Goal: Task Accomplishment & Management: Complete application form

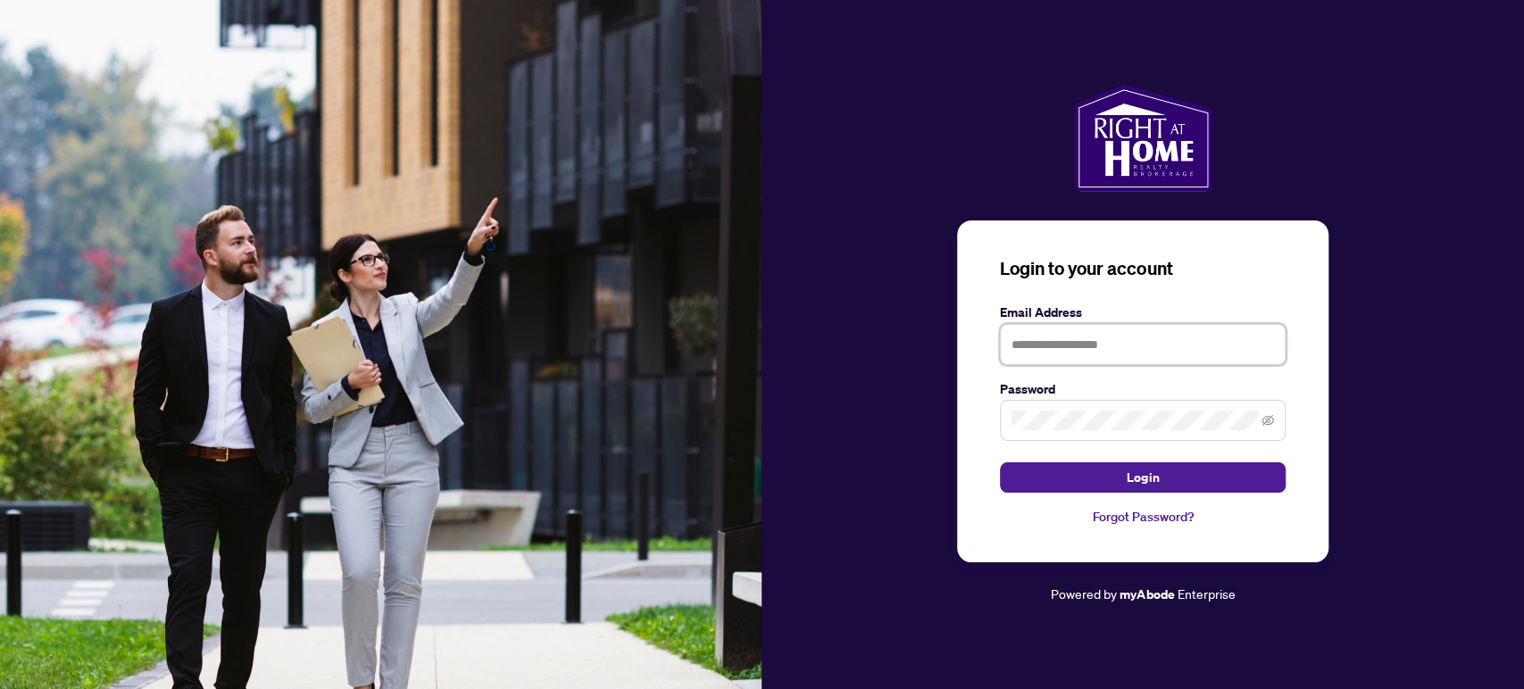
click at [1064, 359] on input "text" at bounding box center [1143, 344] width 286 height 41
type input "*"
type input "**********"
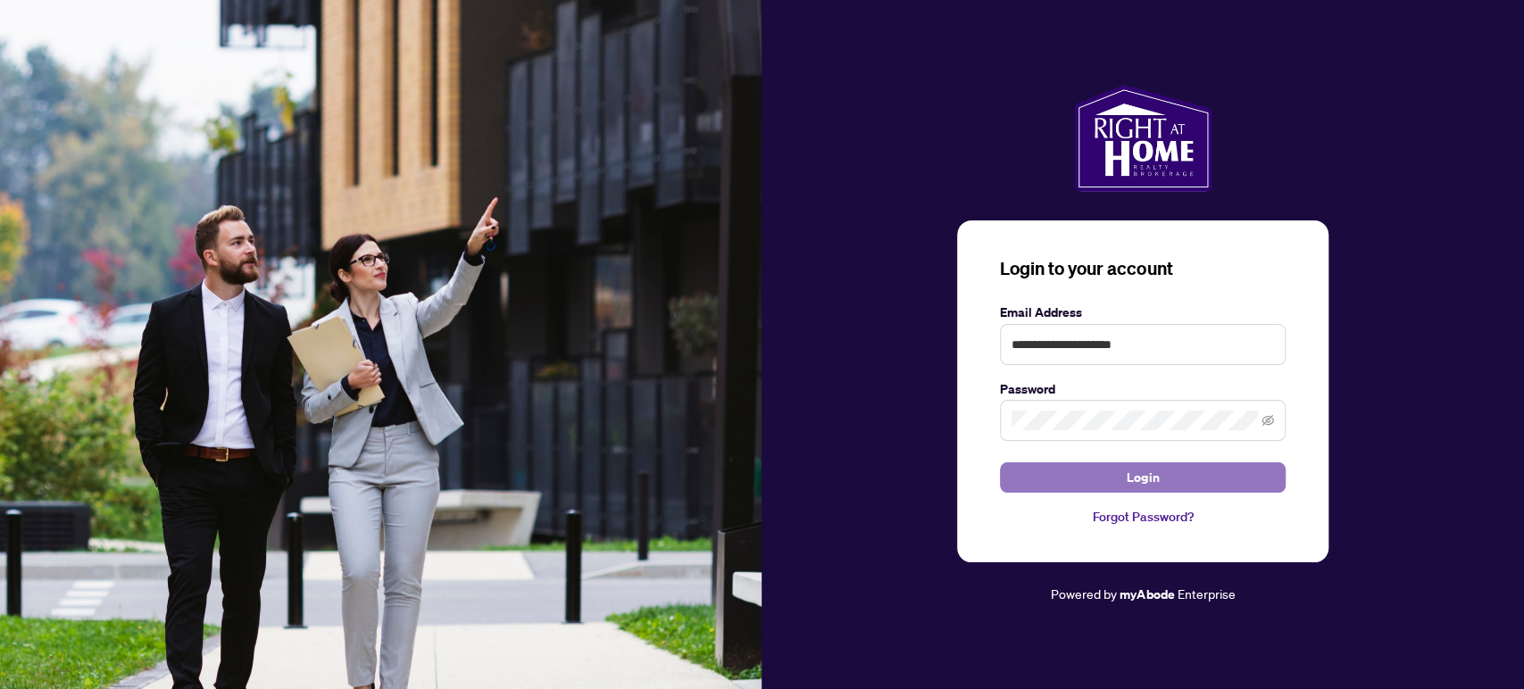
click at [1170, 484] on button "Login" at bounding box center [1143, 478] width 286 height 30
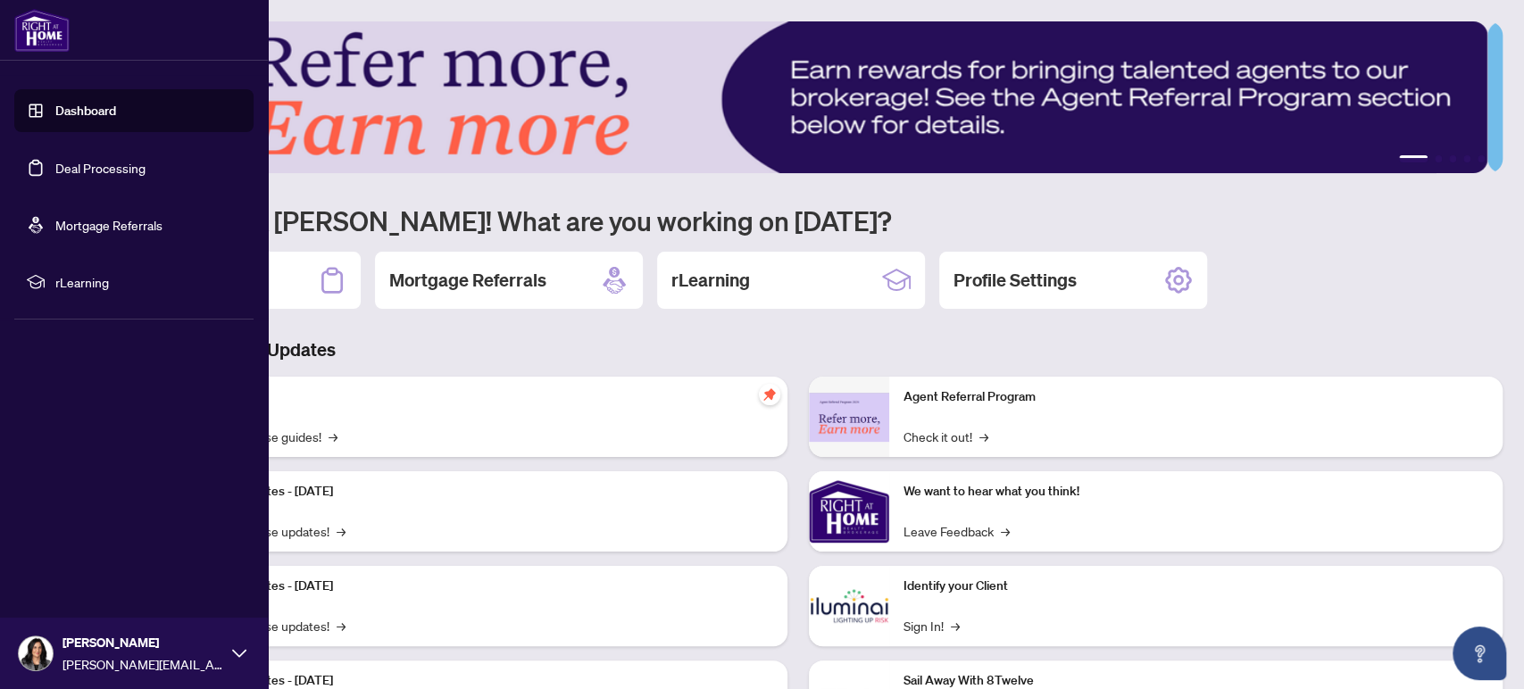
click at [55, 109] on link "Dashboard" at bounding box center [85, 111] width 61 height 16
click at [74, 113] on link "Dashboard" at bounding box center [85, 111] width 61 height 16
click at [84, 109] on link "Dashboard" at bounding box center [85, 111] width 61 height 16
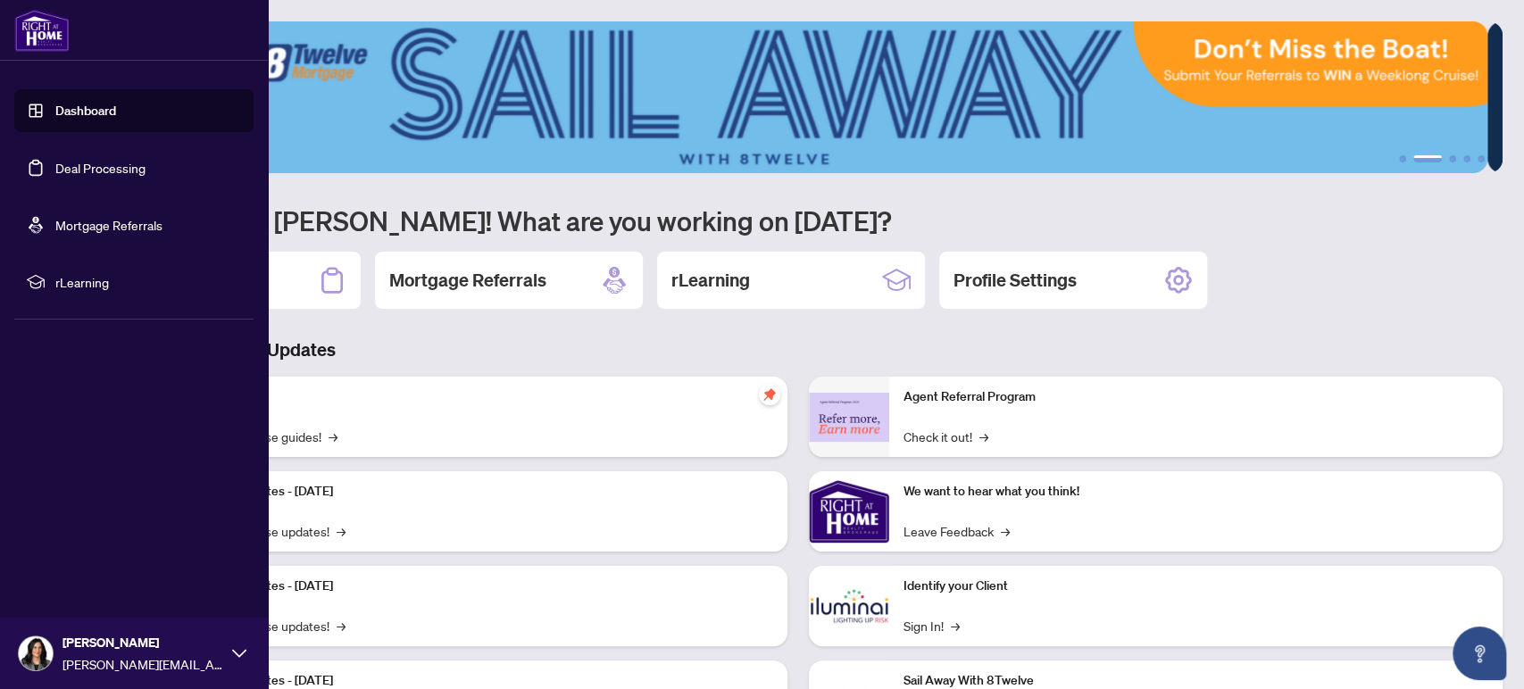
click at [104, 173] on link "Deal Processing" at bounding box center [100, 168] width 90 height 16
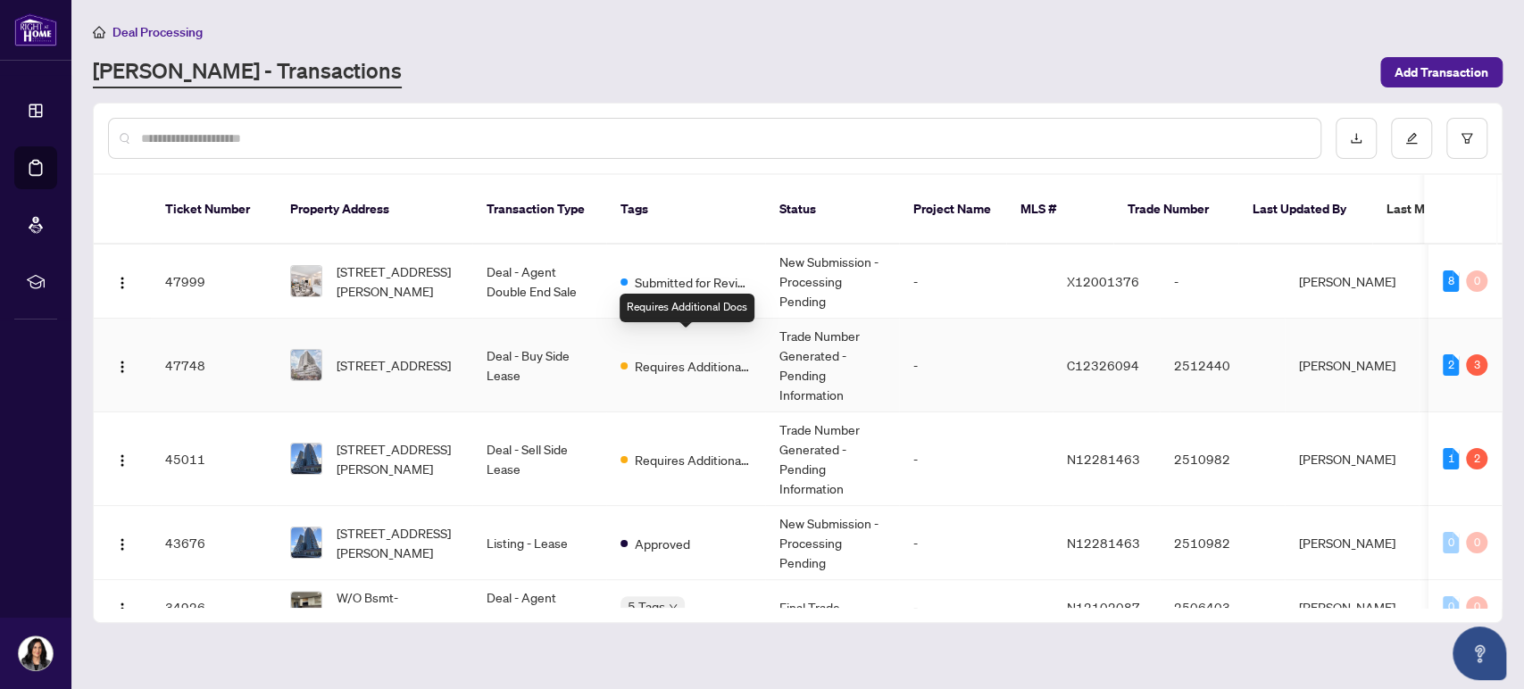
click at [699, 356] on span "Requires Additional Docs" at bounding box center [693, 366] width 116 height 20
drag, startPoint x: 159, startPoint y: 31, endPoint x: 162, endPoint y: 41, distance: 10.2
click at [159, 30] on span "Deal Processing" at bounding box center [158, 32] width 90 height 16
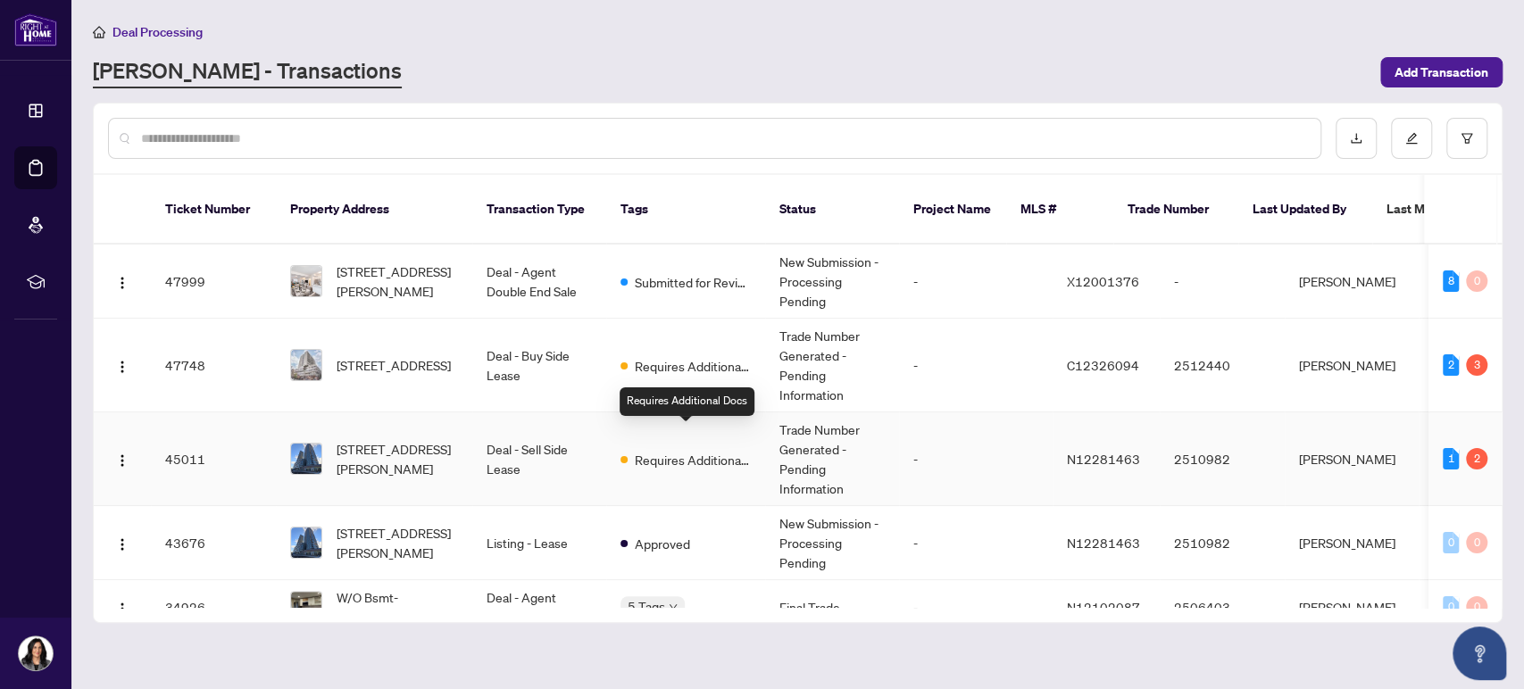
click at [700, 450] on span "Requires Additional Docs" at bounding box center [693, 460] width 116 height 20
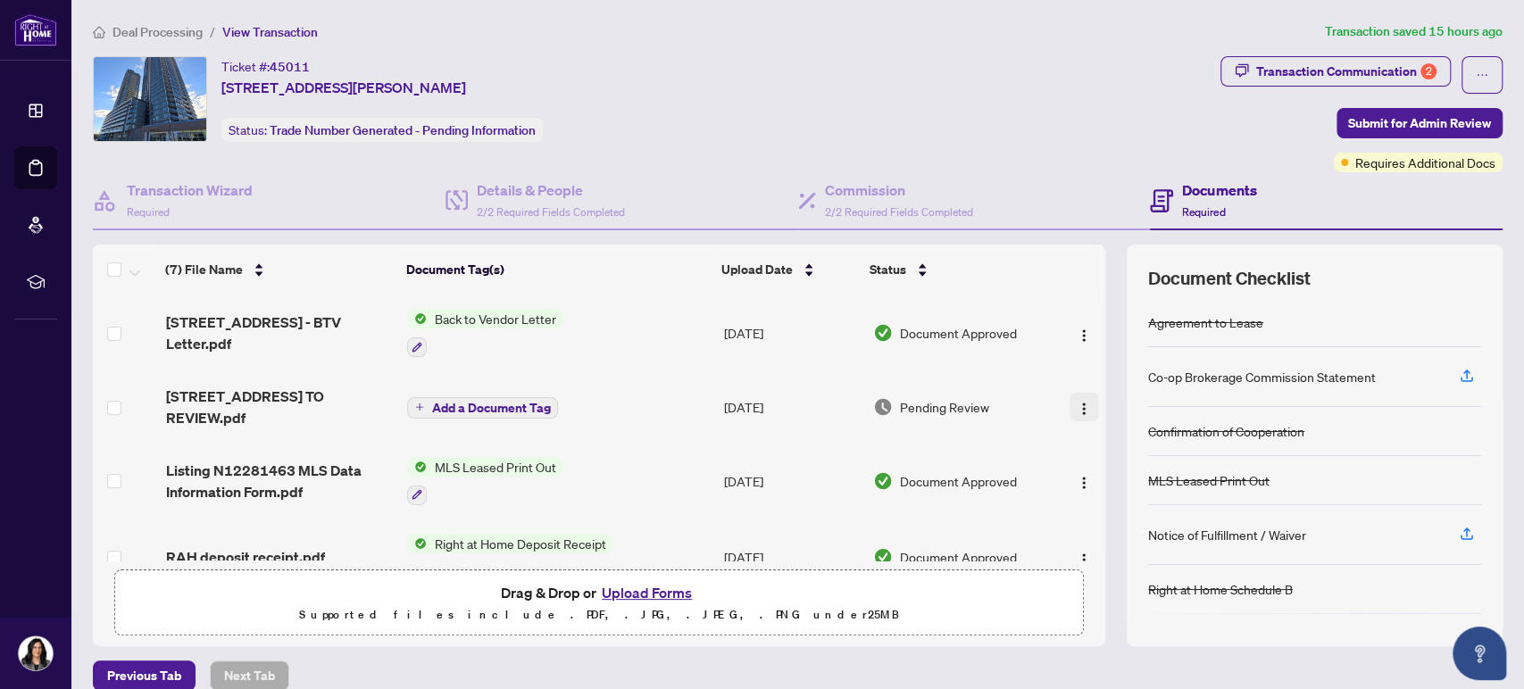
click at [1077, 406] on img "button" at bounding box center [1084, 409] width 14 height 14
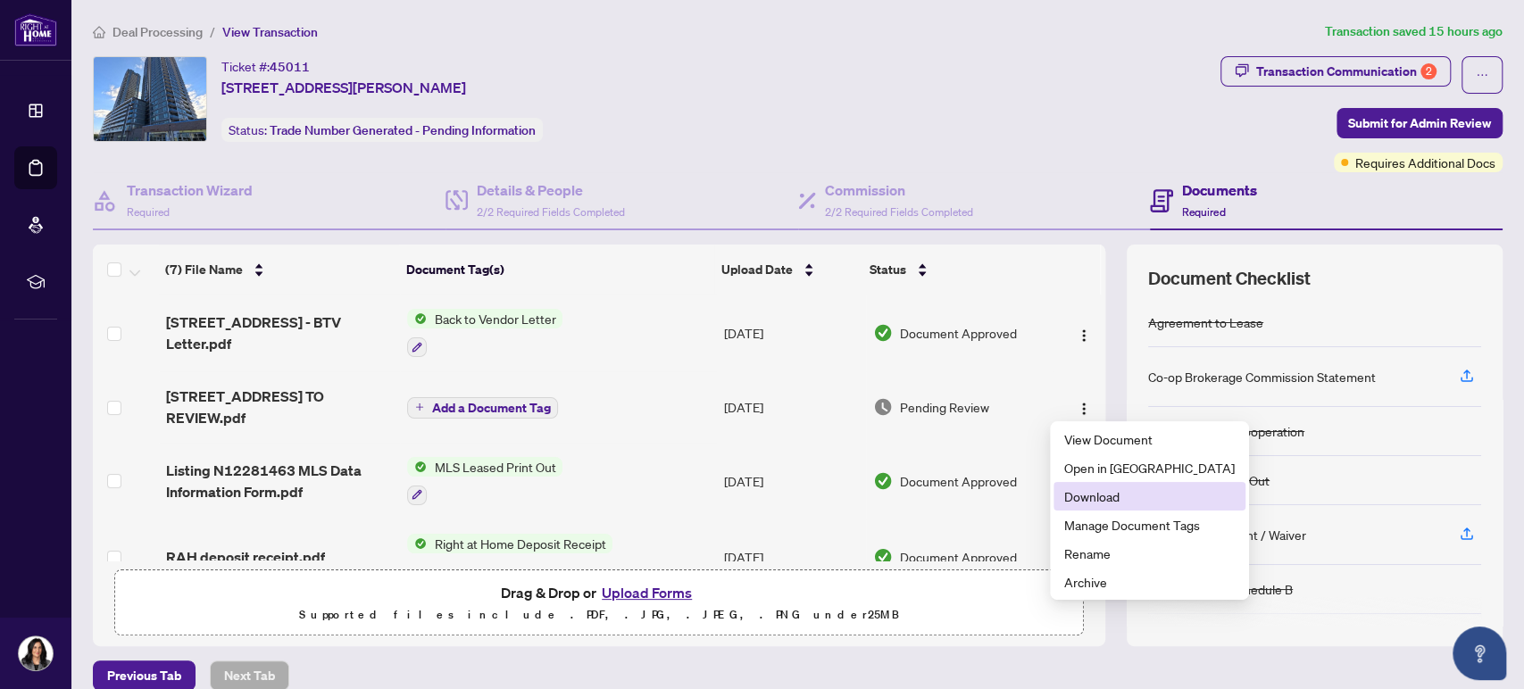
click at [1096, 495] on span "Download" at bounding box center [1149, 497] width 171 height 20
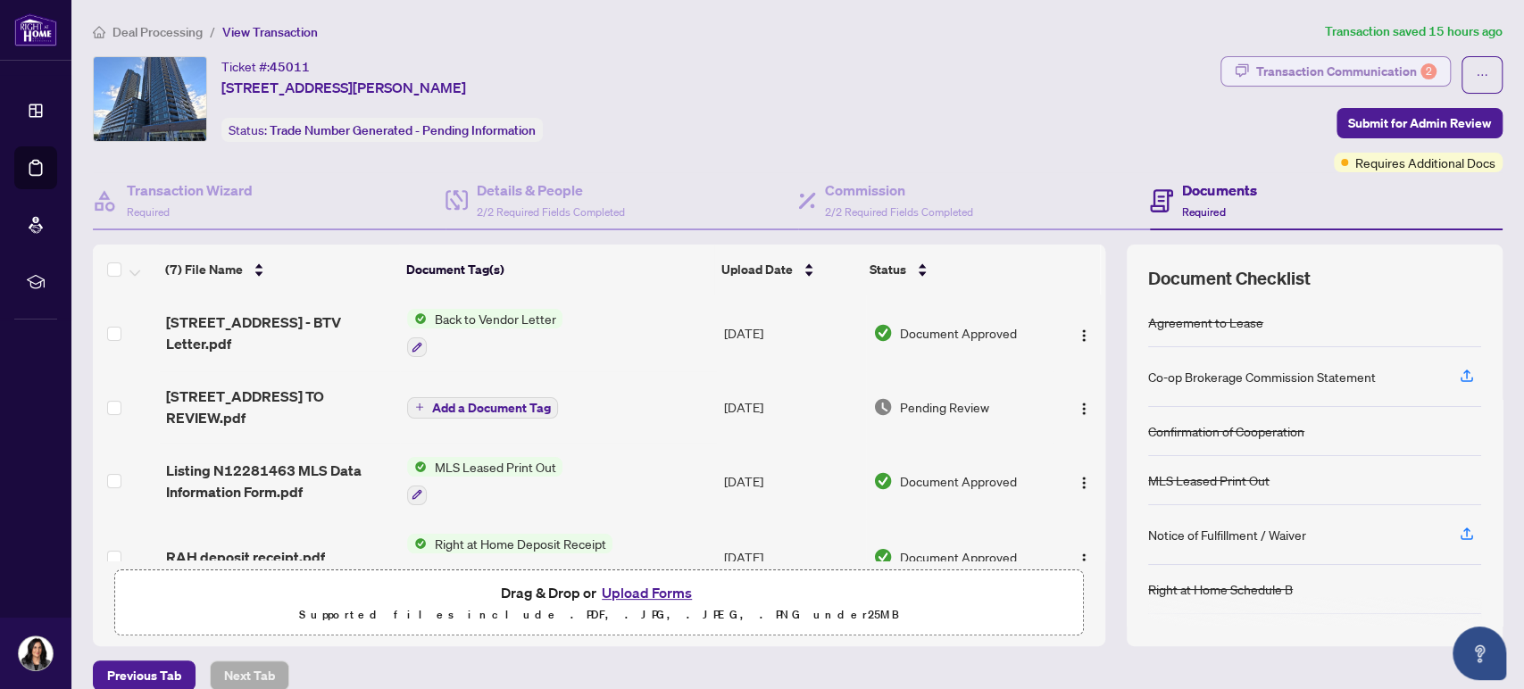
click at [1386, 70] on div "Transaction Communication 2" at bounding box center [1346, 71] width 180 height 29
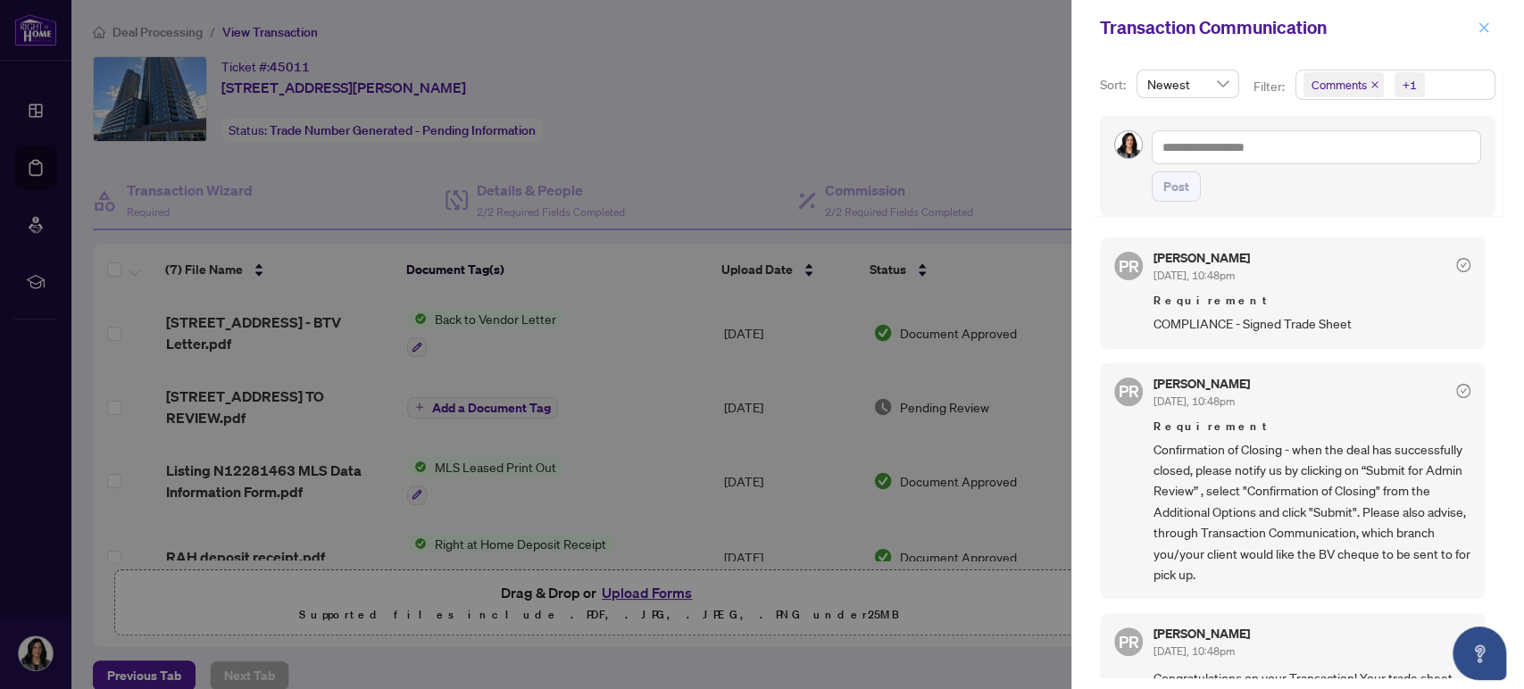
click at [1489, 30] on icon "close" at bounding box center [1484, 27] width 13 height 13
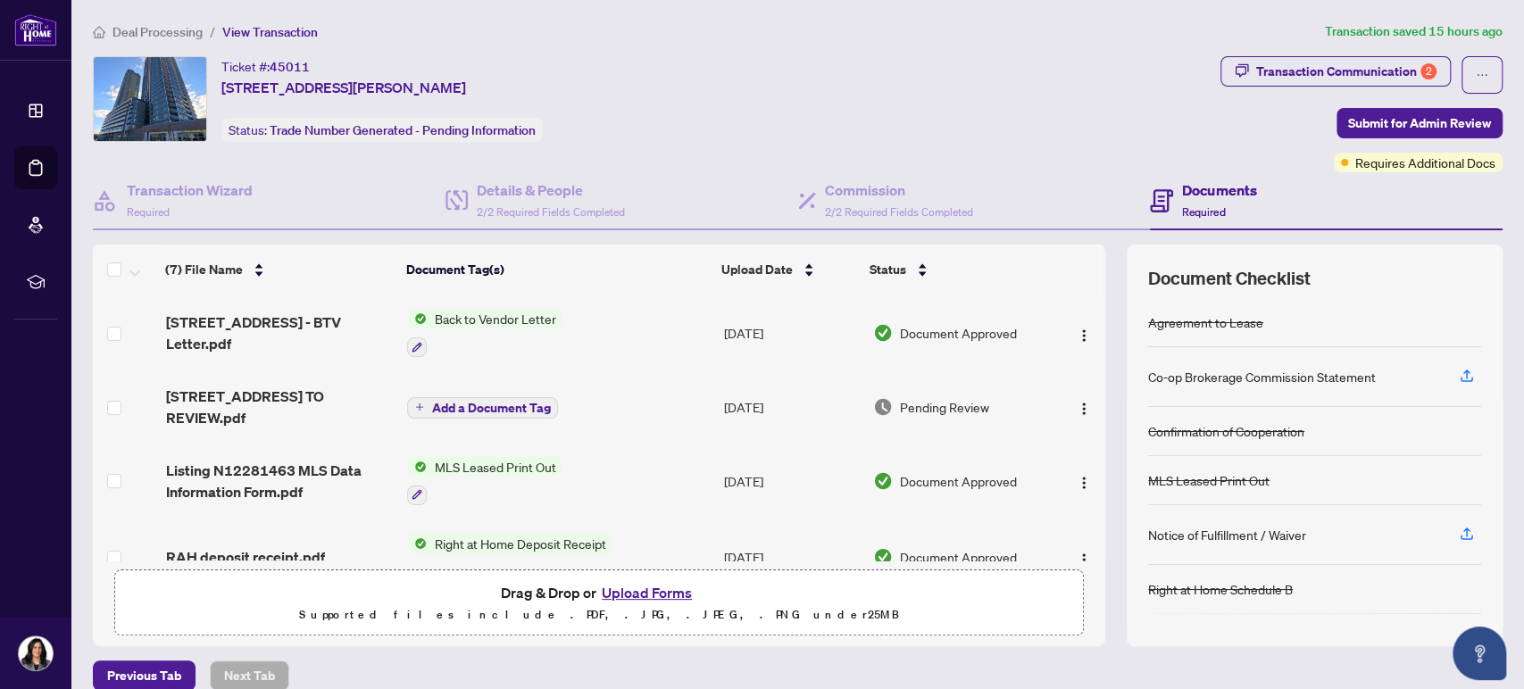
click at [657, 586] on button "Upload Forms" at bounding box center [647, 592] width 101 height 23
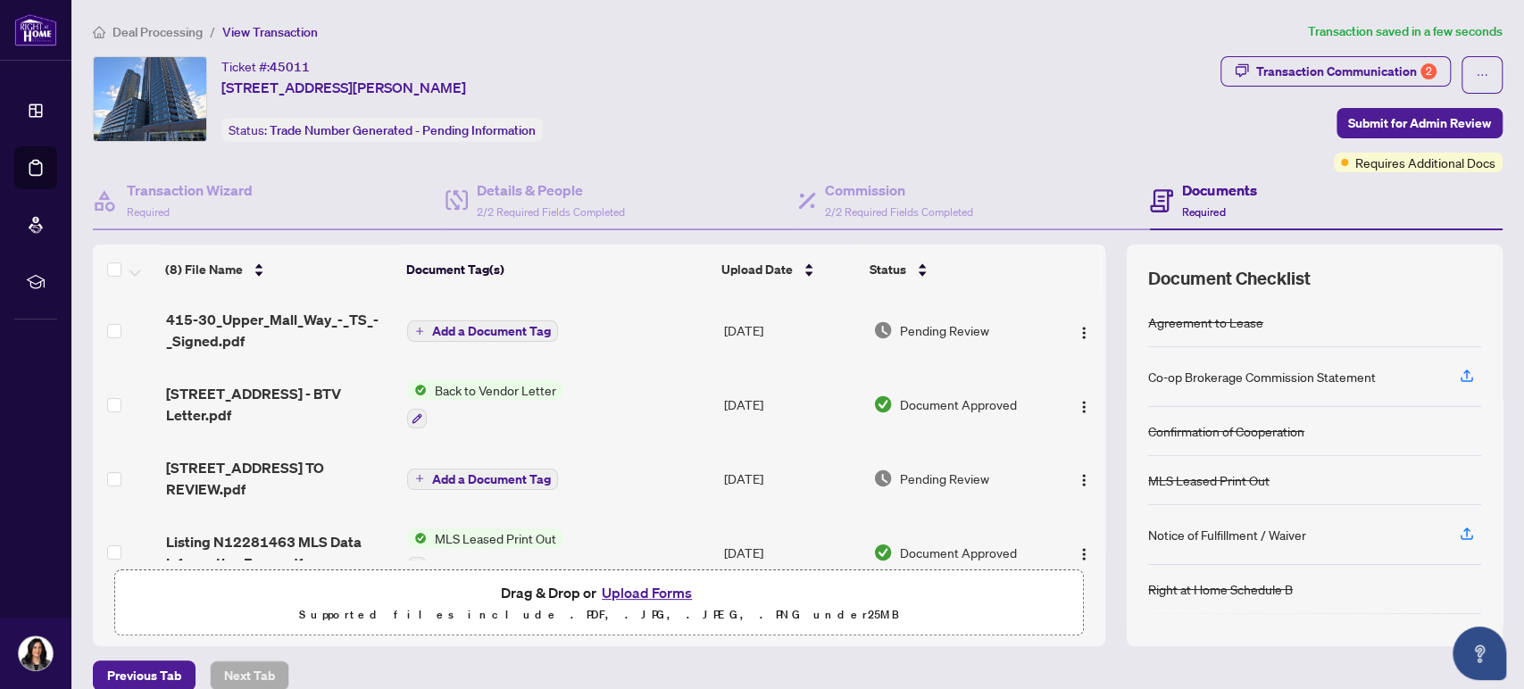
click at [489, 327] on span "Add a Document Tag" at bounding box center [490, 331] width 119 height 13
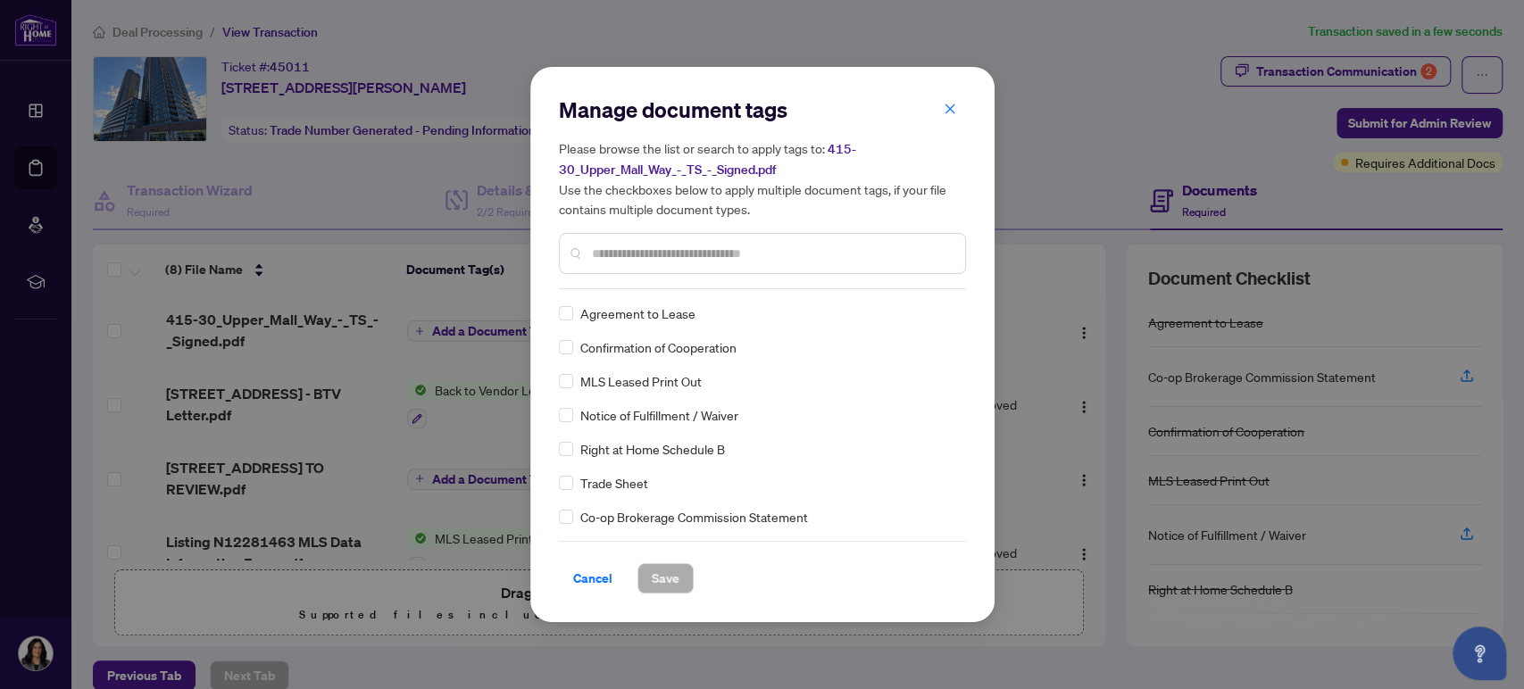
click at [605, 241] on div at bounding box center [762, 253] width 407 height 41
click at [612, 255] on input "text" at bounding box center [771, 254] width 359 height 20
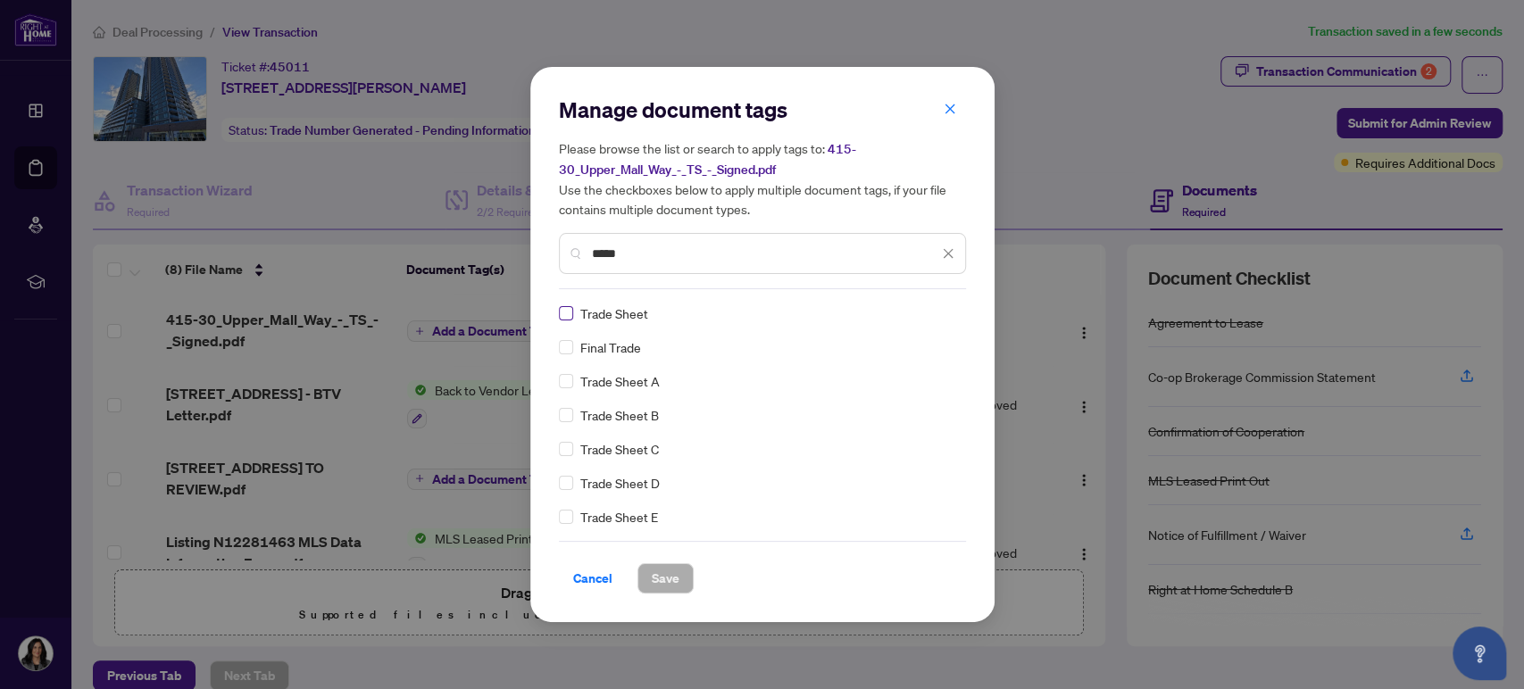
type input "*****"
drag, startPoint x: 657, startPoint y: 578, endPoint x: 667, endPoint y: 584, distance: 11.6
click at [657, 577] on span "Save" at bounding box center [666, 578] width 28 height 29
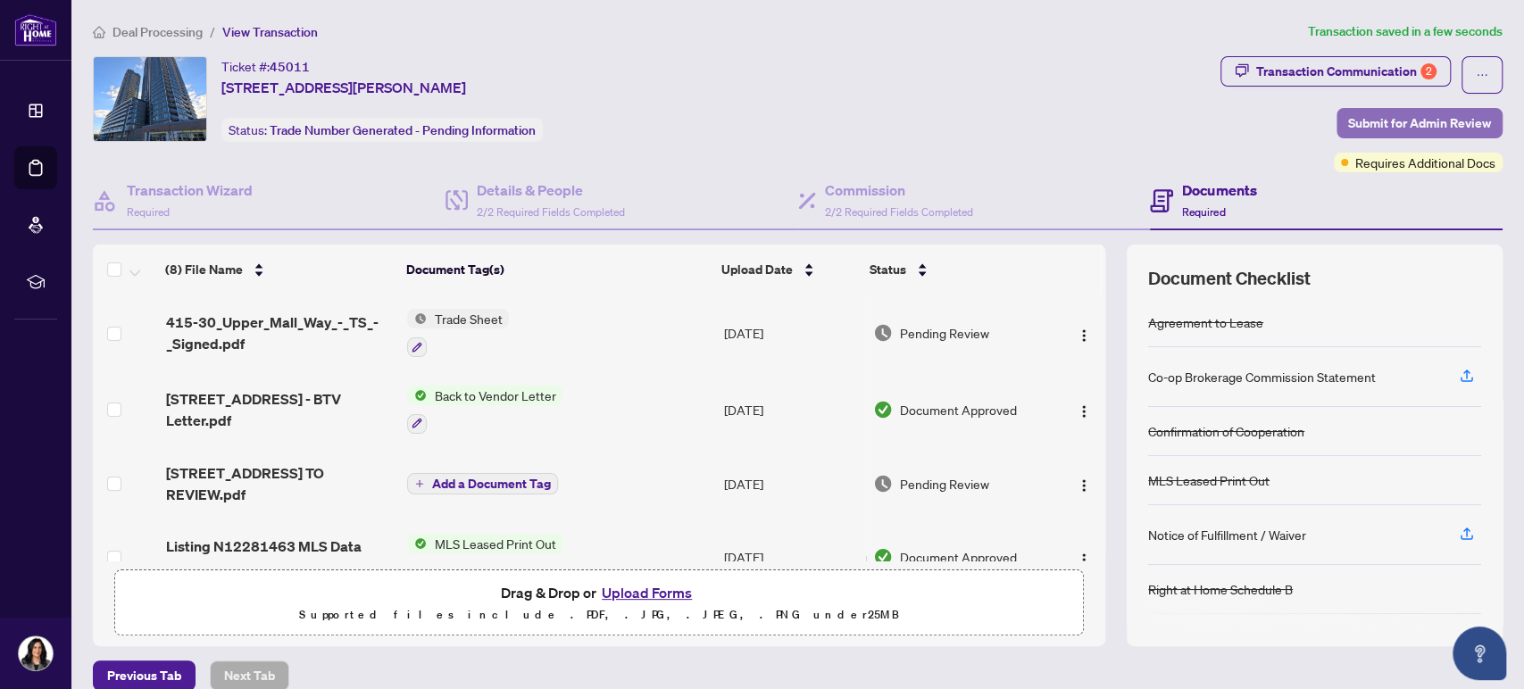
click at [1448, 128] on span "Submit for Admin Review" at bounding box center [1419, 123] width 143 height 29
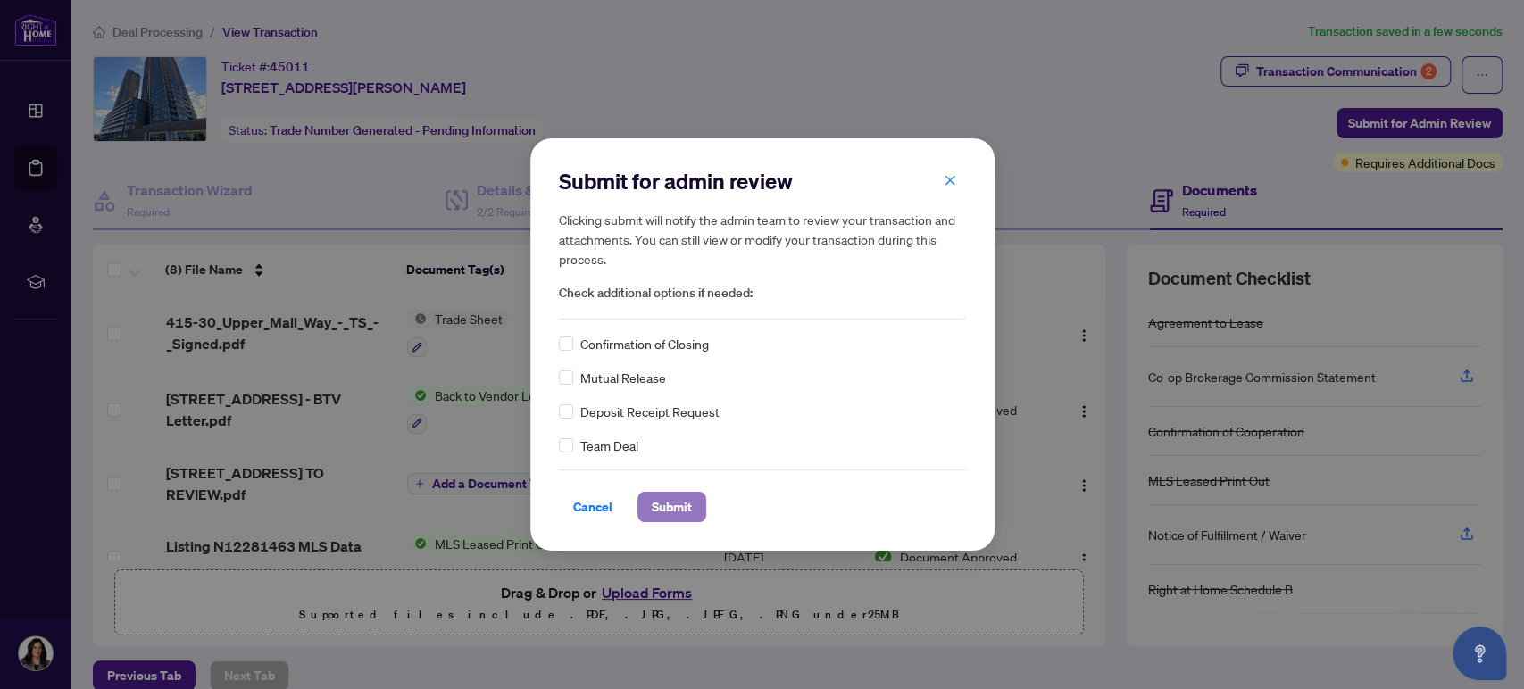
click at [667, 512] on span "Submit" at bounding box center [672, 507] width 40 height 29
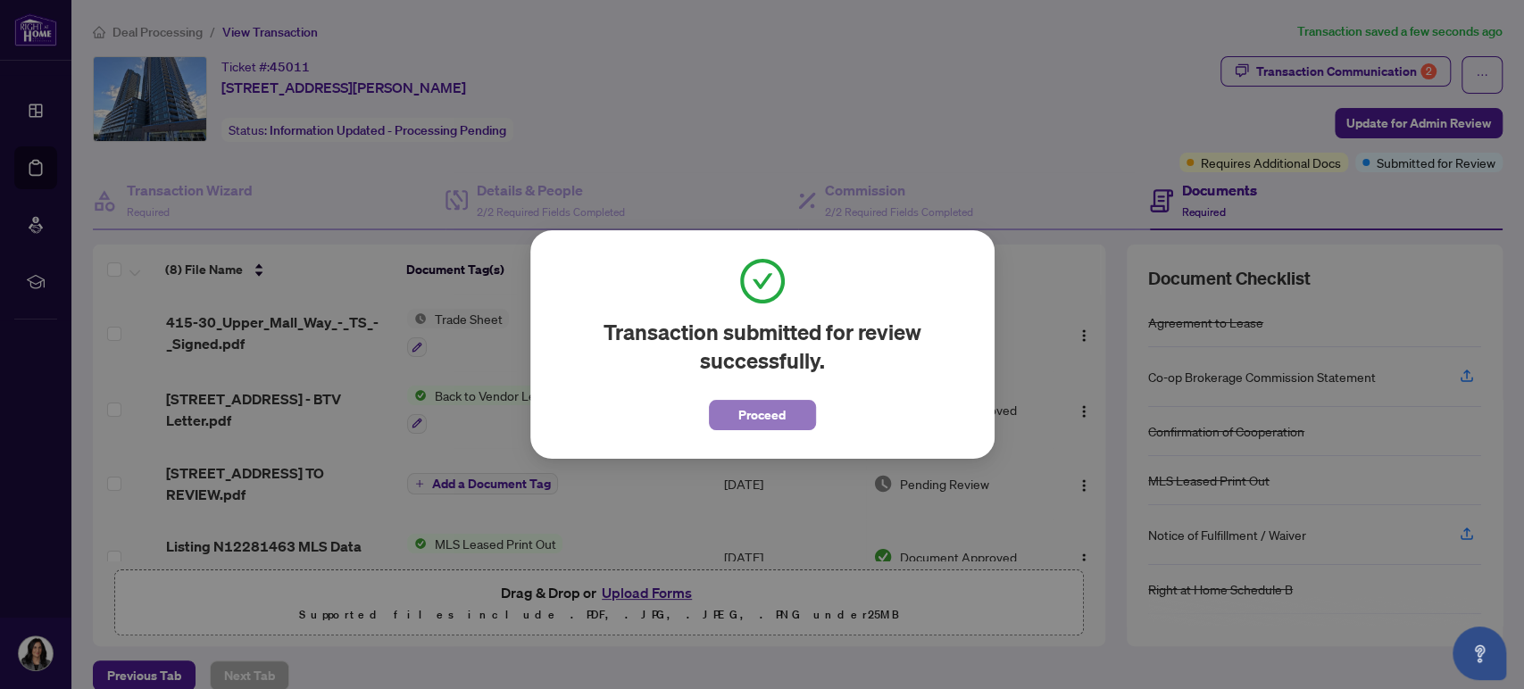
click at [746, 416] on span "Proceed" at bounding box center [762, 415] width 47 height 29
